Goal: Use online tool/utility: Use online tool/utility

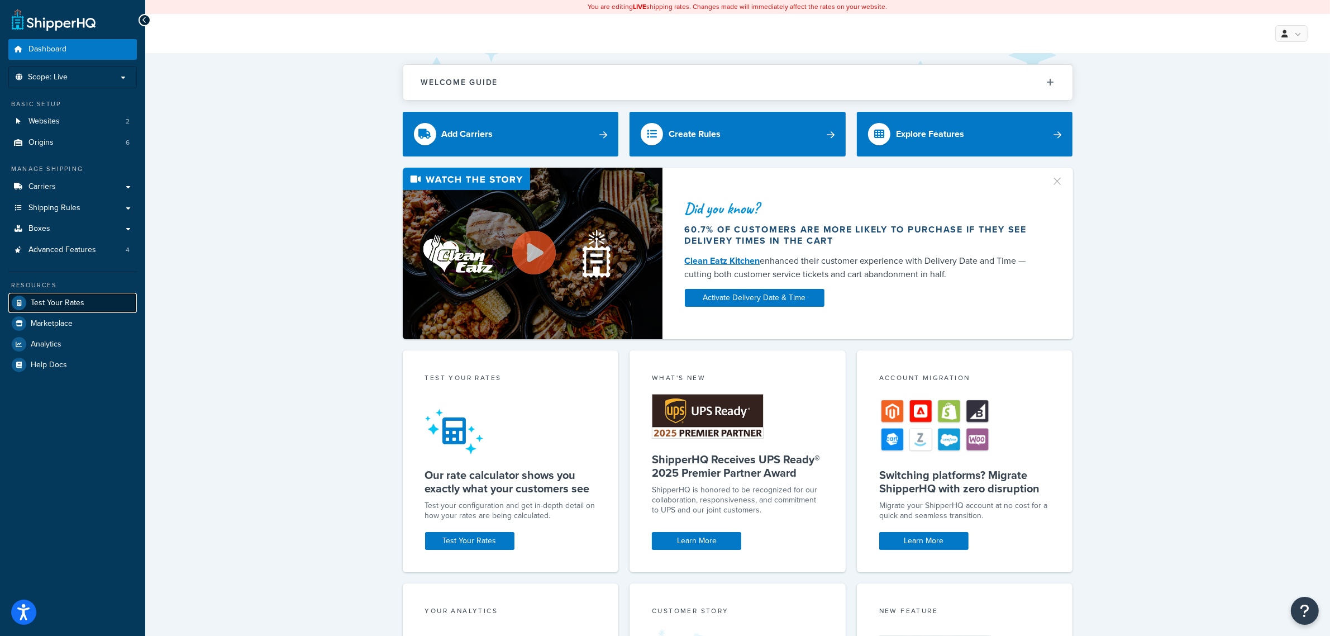
click at [103, 294] on link "Test Your Rates" at bounding box center [72, 303] width 128 height 20
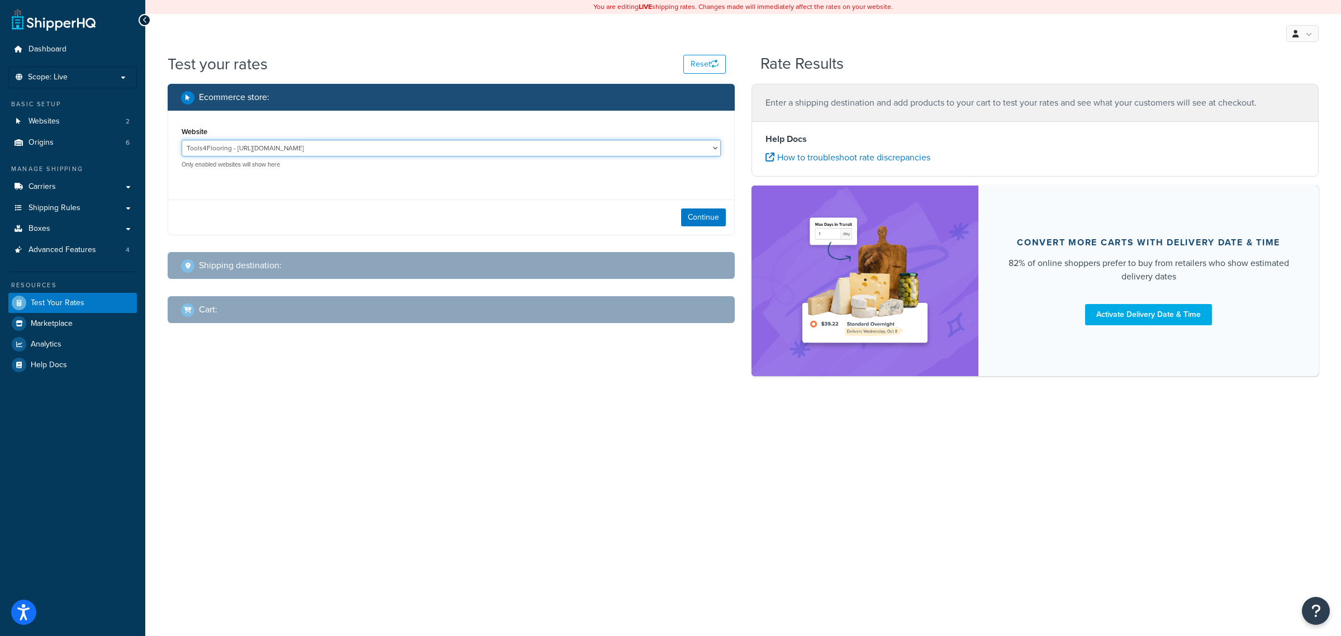
click at [345, 149] on select "Tools4Flooring - [URL][DOMAIN_NAME] Tools4Painting - [URL][DOMAIN_NAME]" at bounding box center [451, 148] width 539 height 17
select select "0c1529739547ae53229c3e74a347ff76"
click at [182, 140] on select "Tools4Flooring - [URL][DOMAIN_NAME] Tools4Painting - [URL][DOMAIN_NAME]" at bounding box center [451, 148] width 539 height 17
click at [685, 211] on button "Continue" at bounding box center [703, 217] width 45 height 18
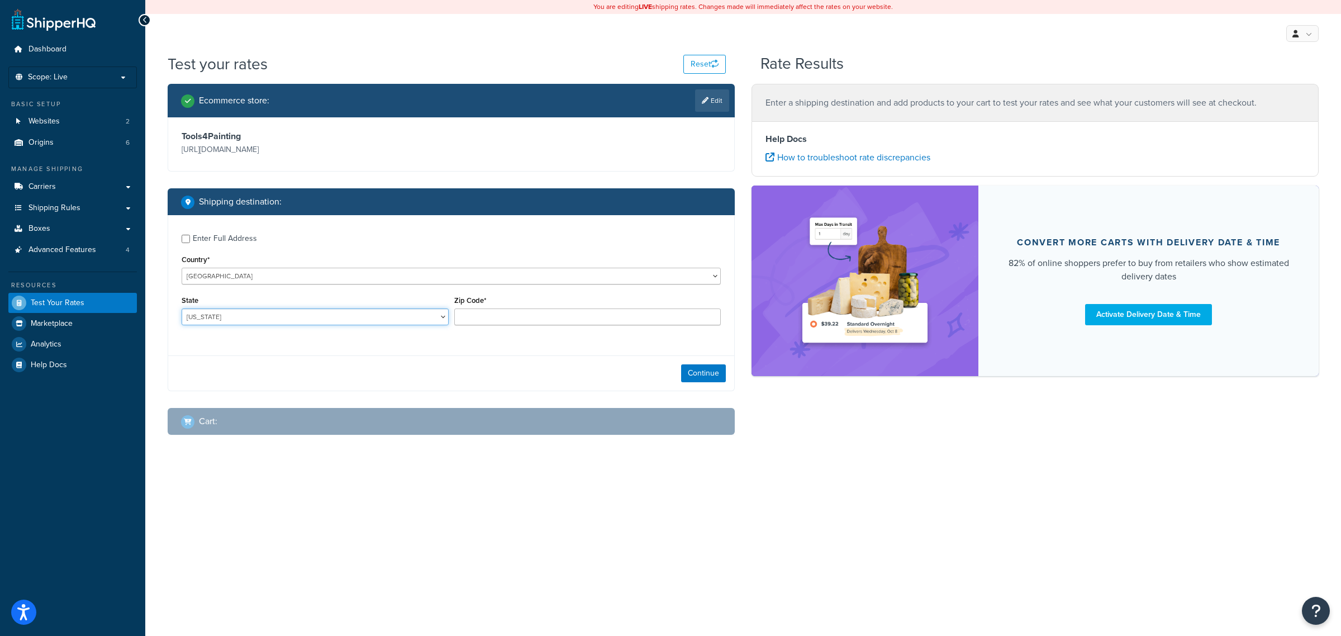
click at [295, 319] on select "[US_STATE] [US_STATE] [US_STATE] [US_STATE] [US_STATE] Armed Forces Americas Ar…" at bounding box center [315, 316] width 267 height 17
select select "VI"
click at [182, 309] on select "[US_STATE] [US_STATE] [US_STATE] [US_STATE] [US_STATE] Armed Forces Americas Ar…" at bounding box center [315, 316] width 267 height 17
click at [495, 311] on input "Zip Code*" at bounding box center [587, 316] width 267 height 17
type input "340"
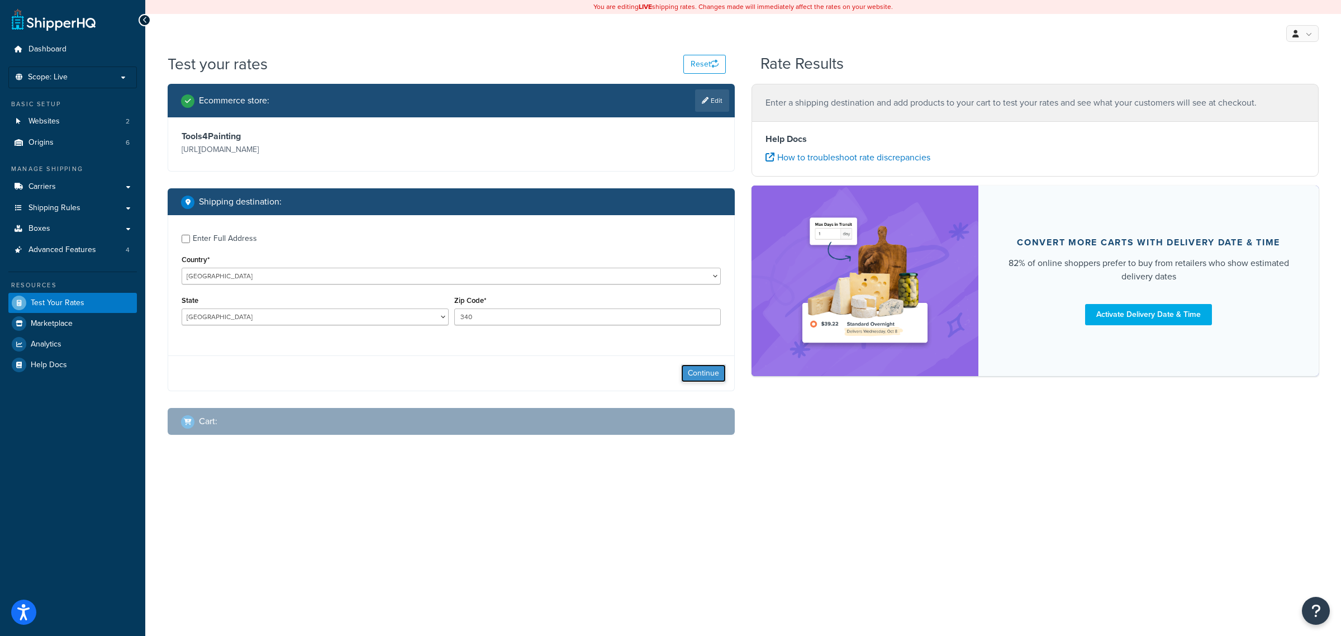
click at [693, 374] on button "Continue" at bounding box center [703, 373] width 45 height 18
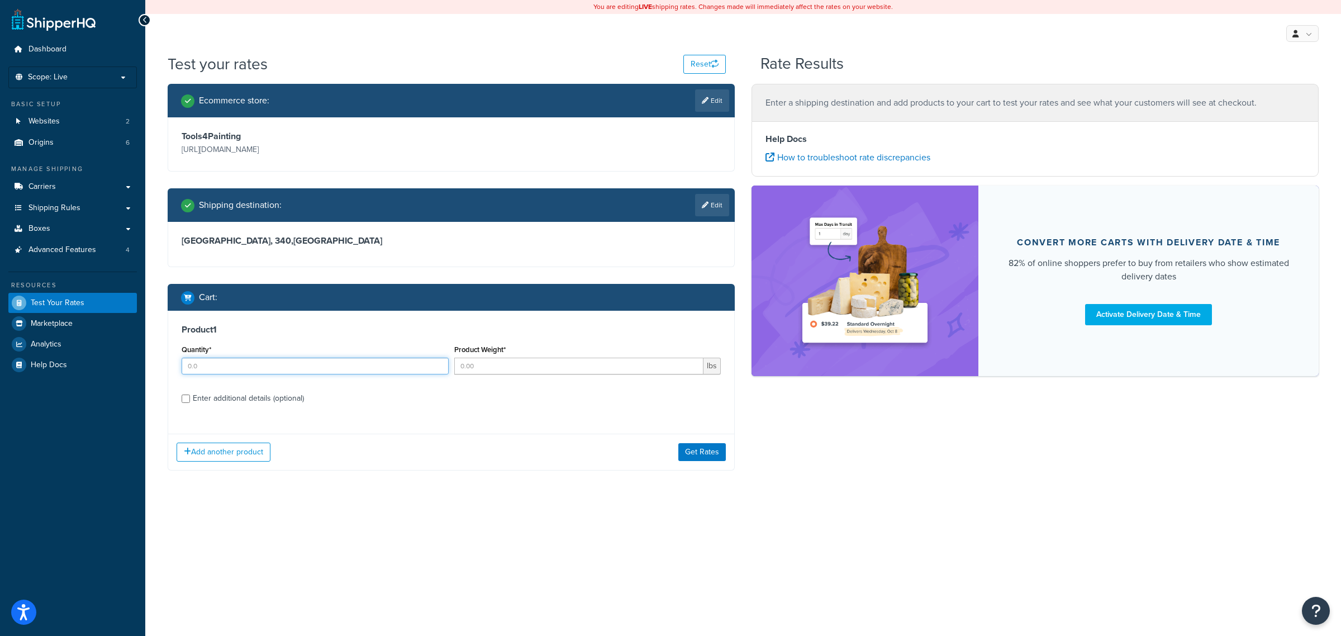
click at [344, 361] on input "Quantity*" at bounding box center [315, 366] width 267 height 17
type input "1"
click at [498, 364] on input "Product Weight*" at bounding box center [579, 366] width 250 height 17
type input "1"
click at [275, 398] on div "Enter additional details (optional)" at bounding box center [248, 398] width 111 height 16
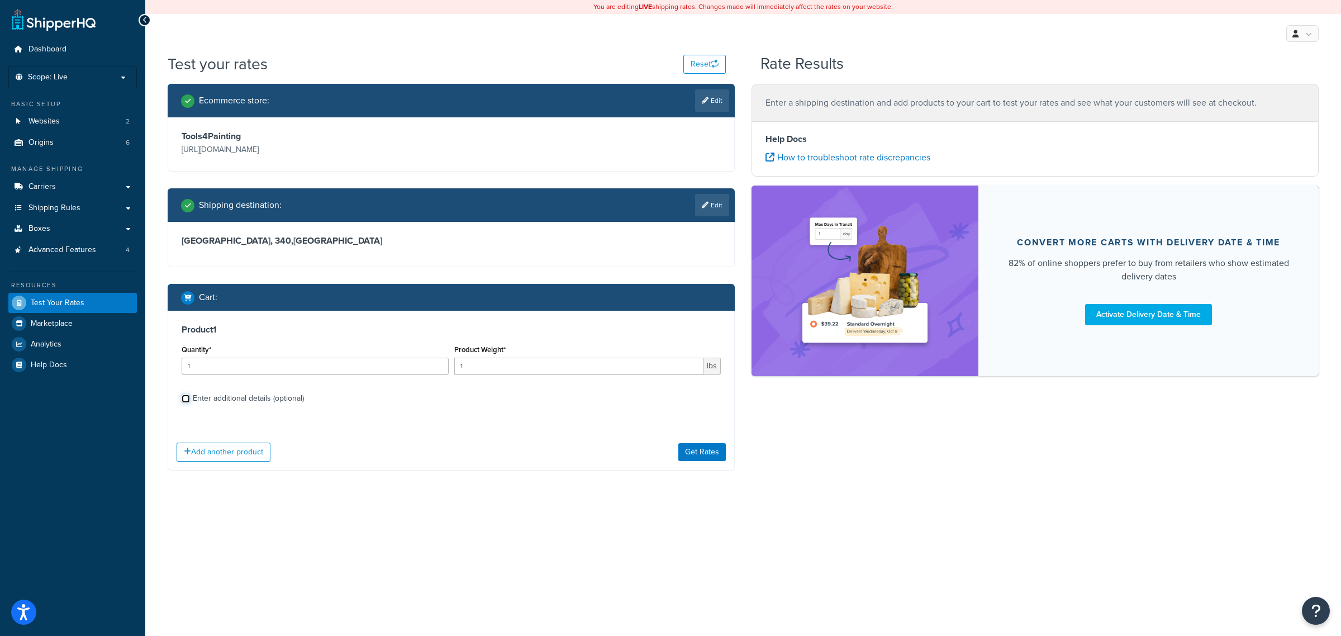
click at [190, 398] on input "Enter additional details (optional)" at bounding box center [186, 398] width 8 height 8
checkbox input "true"
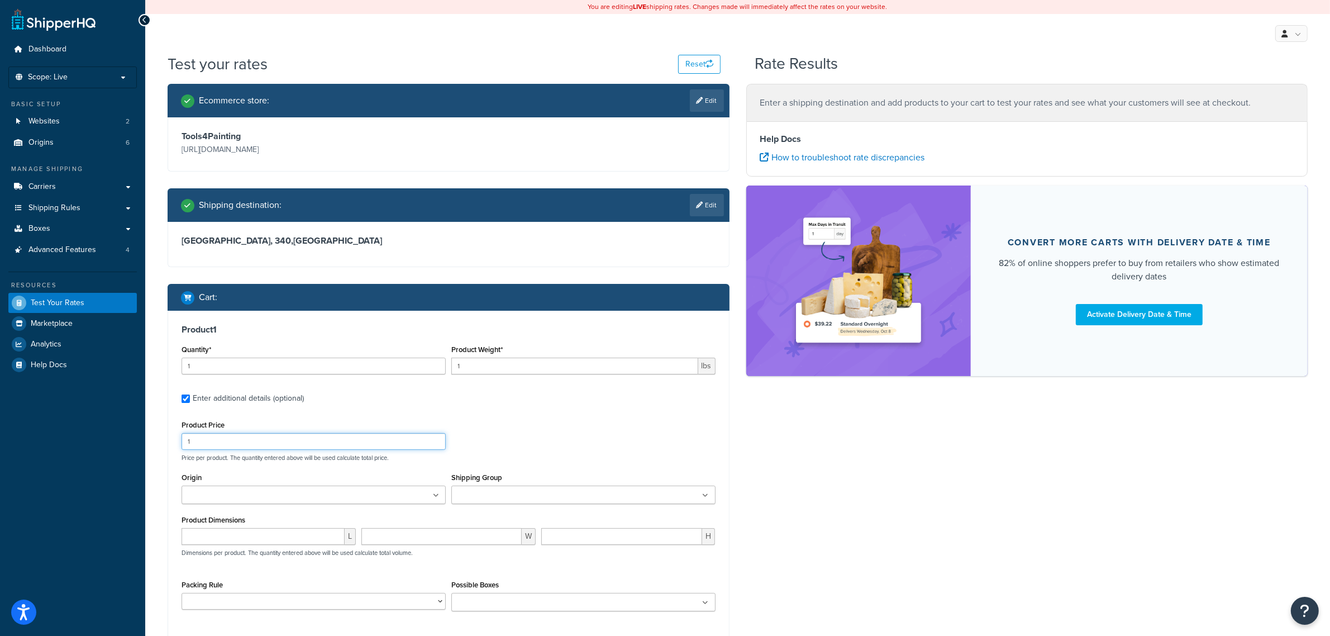
click at [283, 444] on input "1" at bounding box center [314, 441] width 264 height 17
type input "10"
click at [506, 489] on ul at bounding box center [583, 494] width 264 height 18
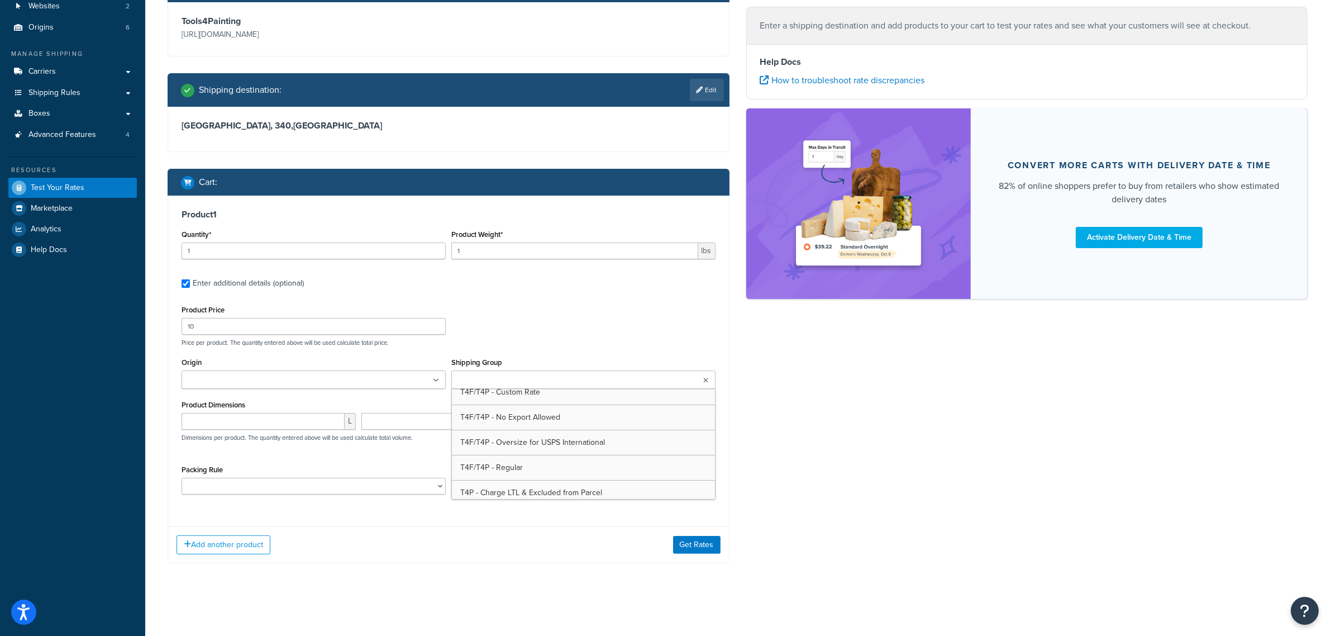
scroll to position [279, 0]
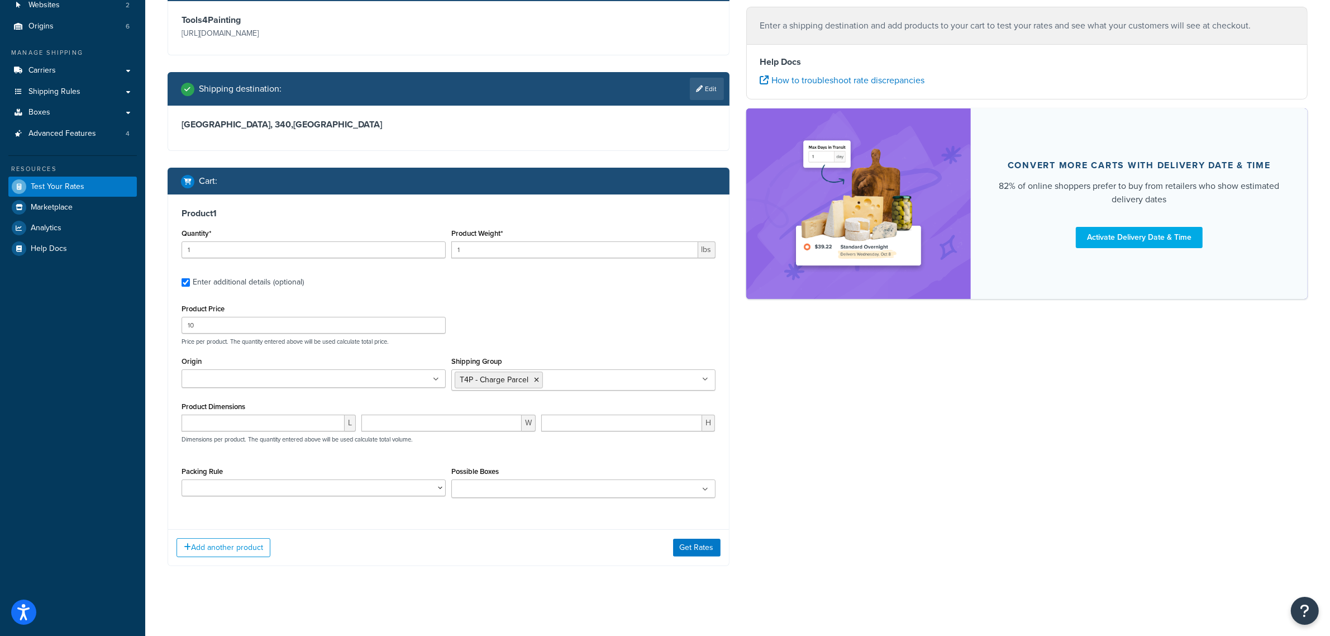
click at [721, 535] on div "Add another product Get Rates" at bounding box center [448, 547] width 561 height 36
click at [537, 377] on icon at bounding box center [536, 380] width 5 height 7
click at [703, 551] on button "Get Rates" at bounding box center [696, 545] width 47 height 18
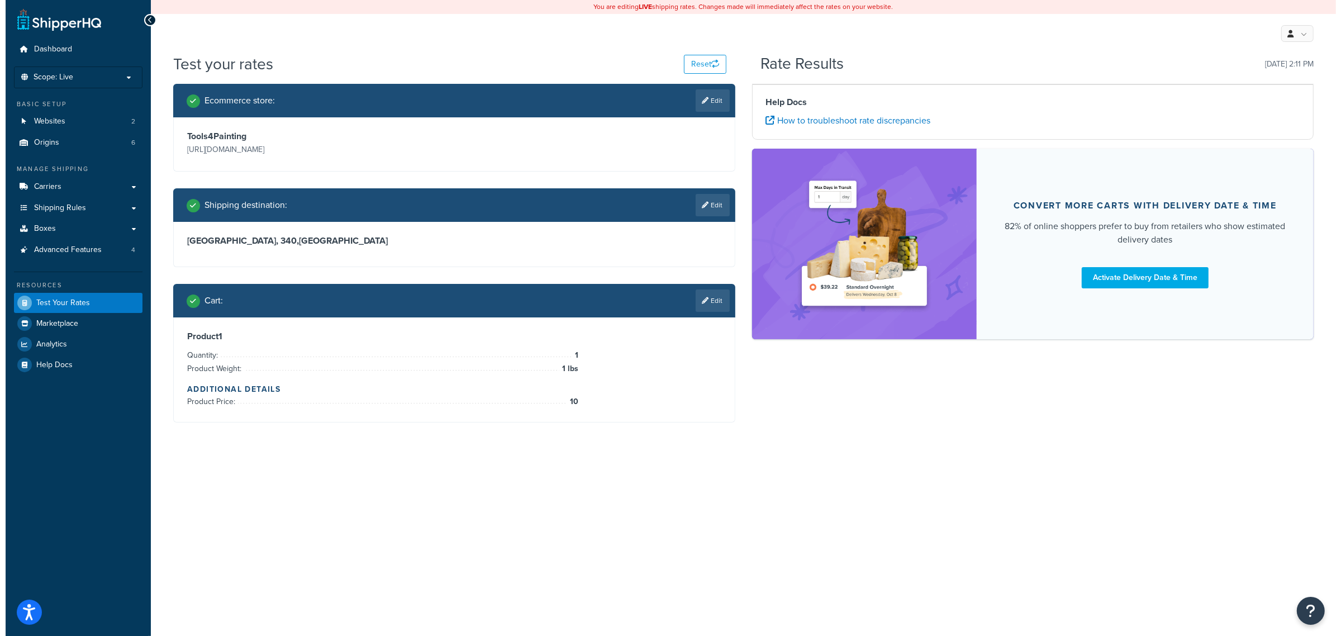
scroll to position [0, 0]
